Goal: Information Seeking & Learning: Stay updated

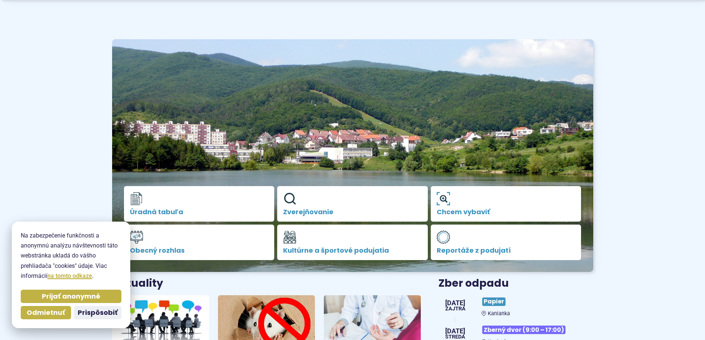
scroll to position [111, 0]
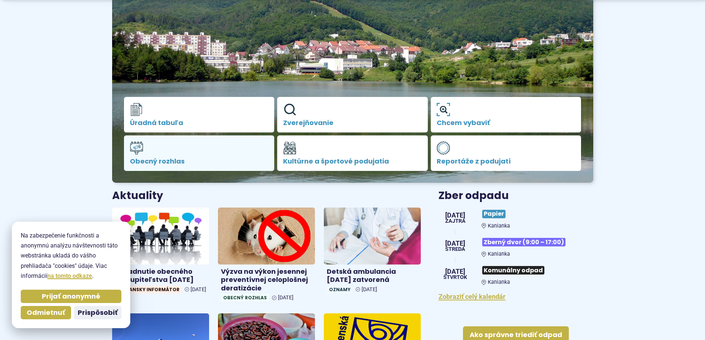
click at [169, 159] on span "Obecný rozhlas" at bounding box center [199, 161] width 139 height 7
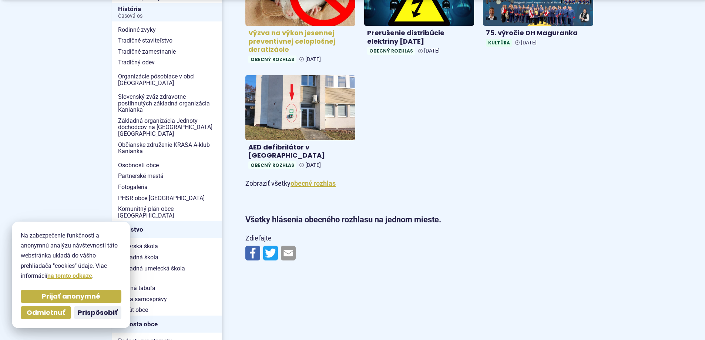
scroll to position [222, 0]
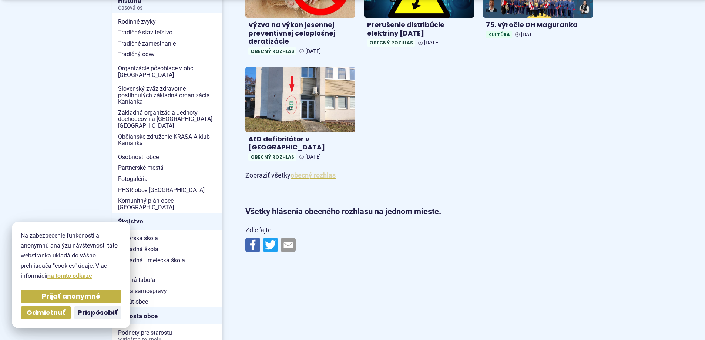
click at [306, 171] on link "obecný rozhlas" at bounding box center [313, 175] width 45 height 8
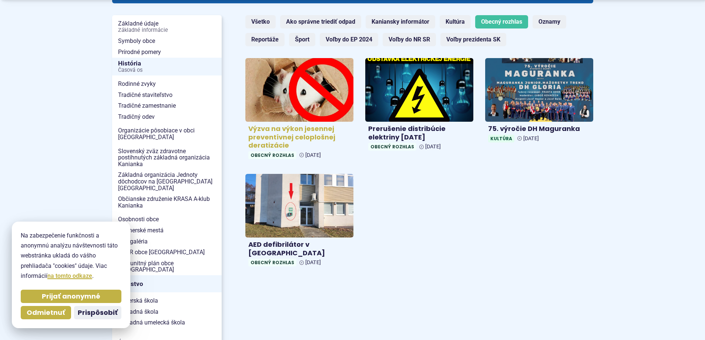
scroll to position [148, 0]
